Goal: Information Seeking & Learning: Learn about a topic

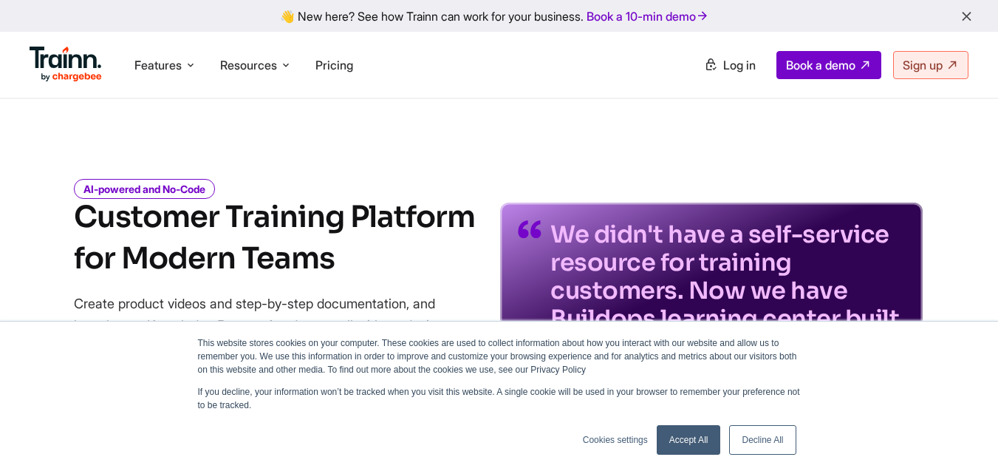
click at [740, 453] on link "Decline All" at bounding box center [762, 440] width 66 height 30
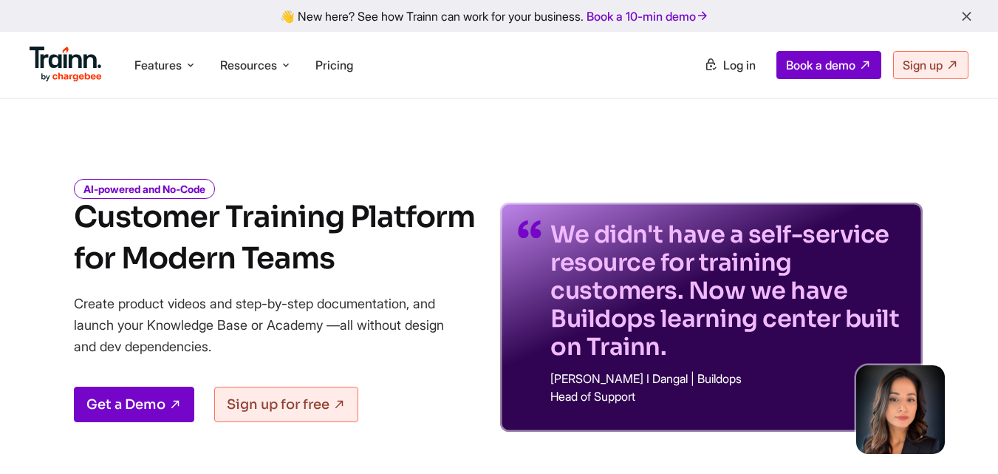
click at [767, 180] on div "We didn't have a self-service resource for training customers. Now we have Buil…" at bounding box center [711, 294] width 423 height 273
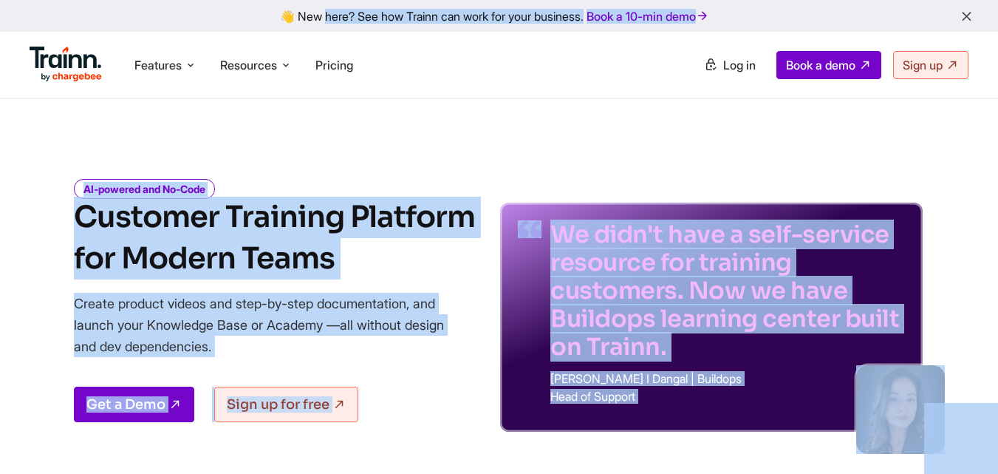
copy body "👋 Lor ipsu? Dol sit Ametco adi elit sed doei temporin. Utla e 79-dol magn Aliqu…"
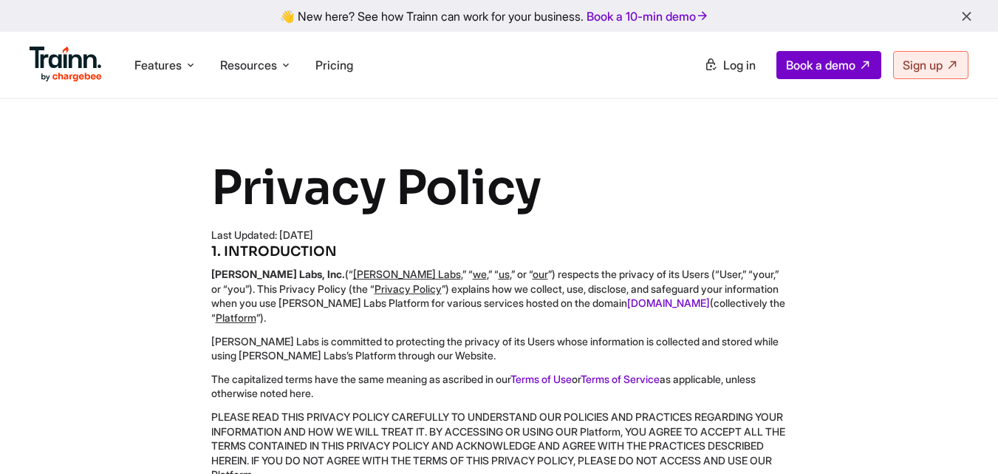
click at [739, 453] on p "PLEASE READ THIS PRIVACY POLICY CAREFULLY TO UNDERSTAND OUR POLICIES AND PRACTI…" at bounding box center [499, 445] width 576 height 72
